Goal: Navigation & Orientation: Understand site structure

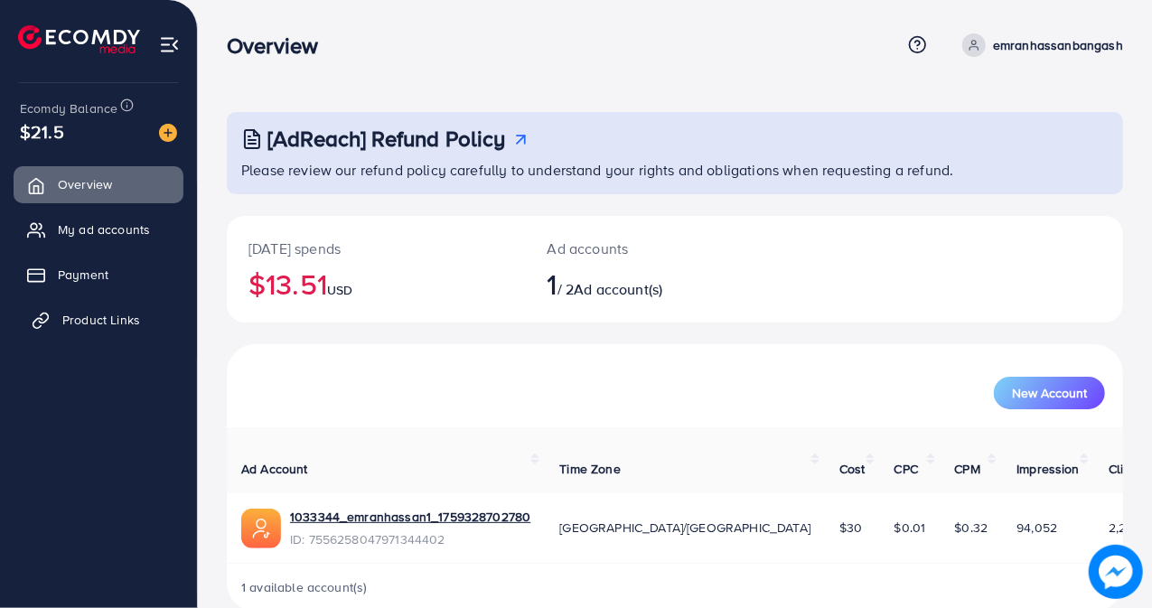
click at [108, 316] on span "Product Links" at bounding box center [101, 320] width 78 height 18
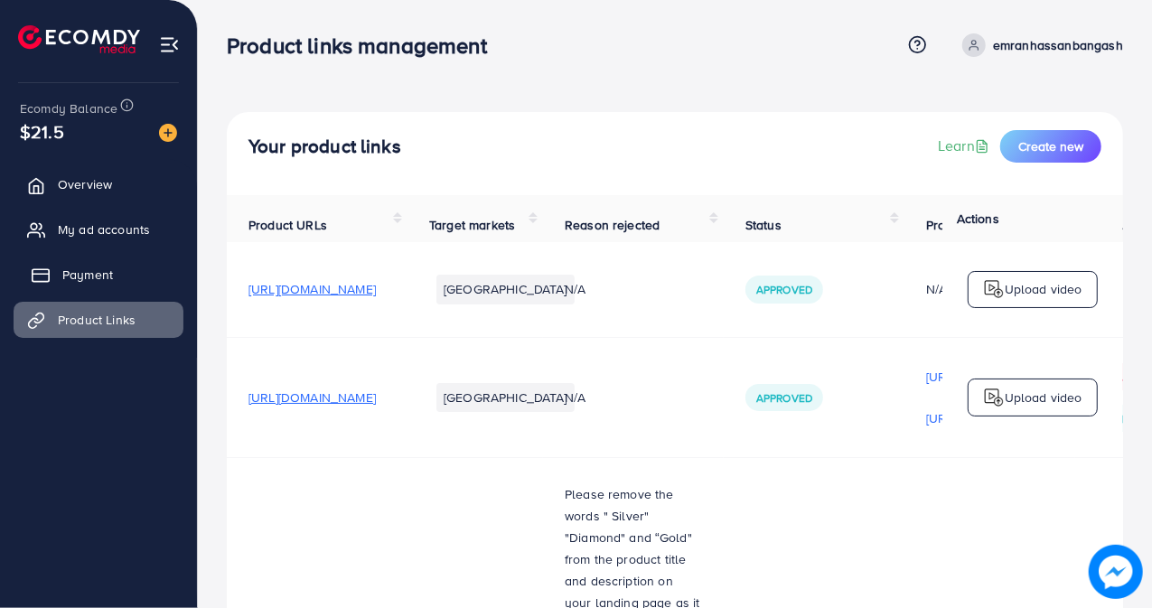
click at [109, 268] on span "Payment" at bounding box center [87, 275] width 51 height 18
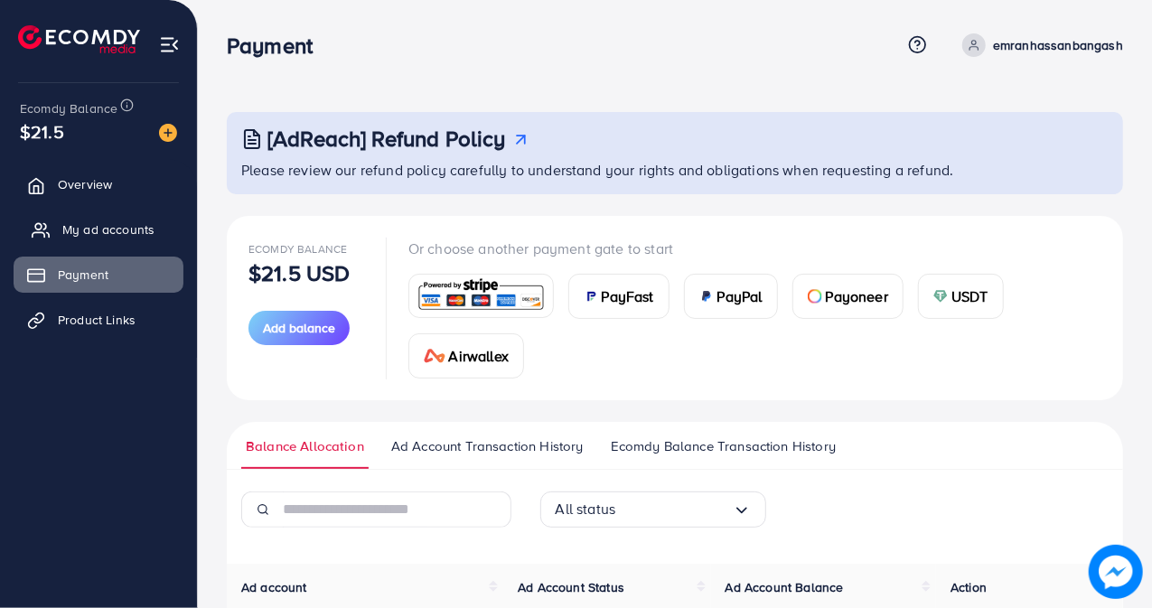
click at [127, 241] on link "My ad accounts" at bounding box center [99, 229] width 170 height 36
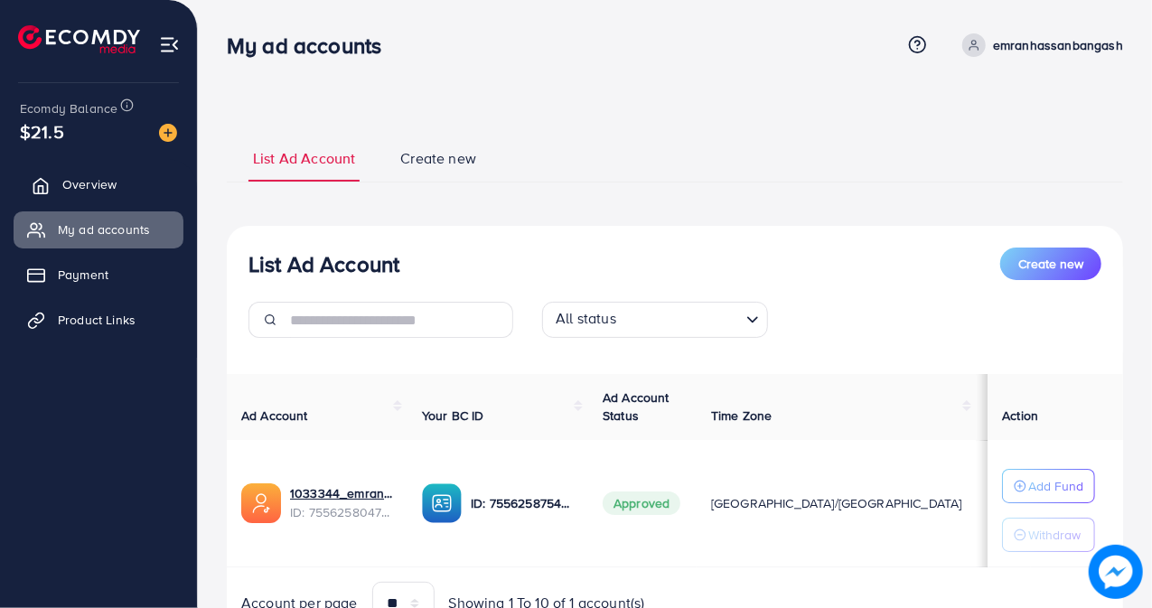
click at [136, 183] on link "Overview" at bounding box center [99, 184] width 170 height 36
